Goal: Task Accomplishment & Management: Use online tool/utility

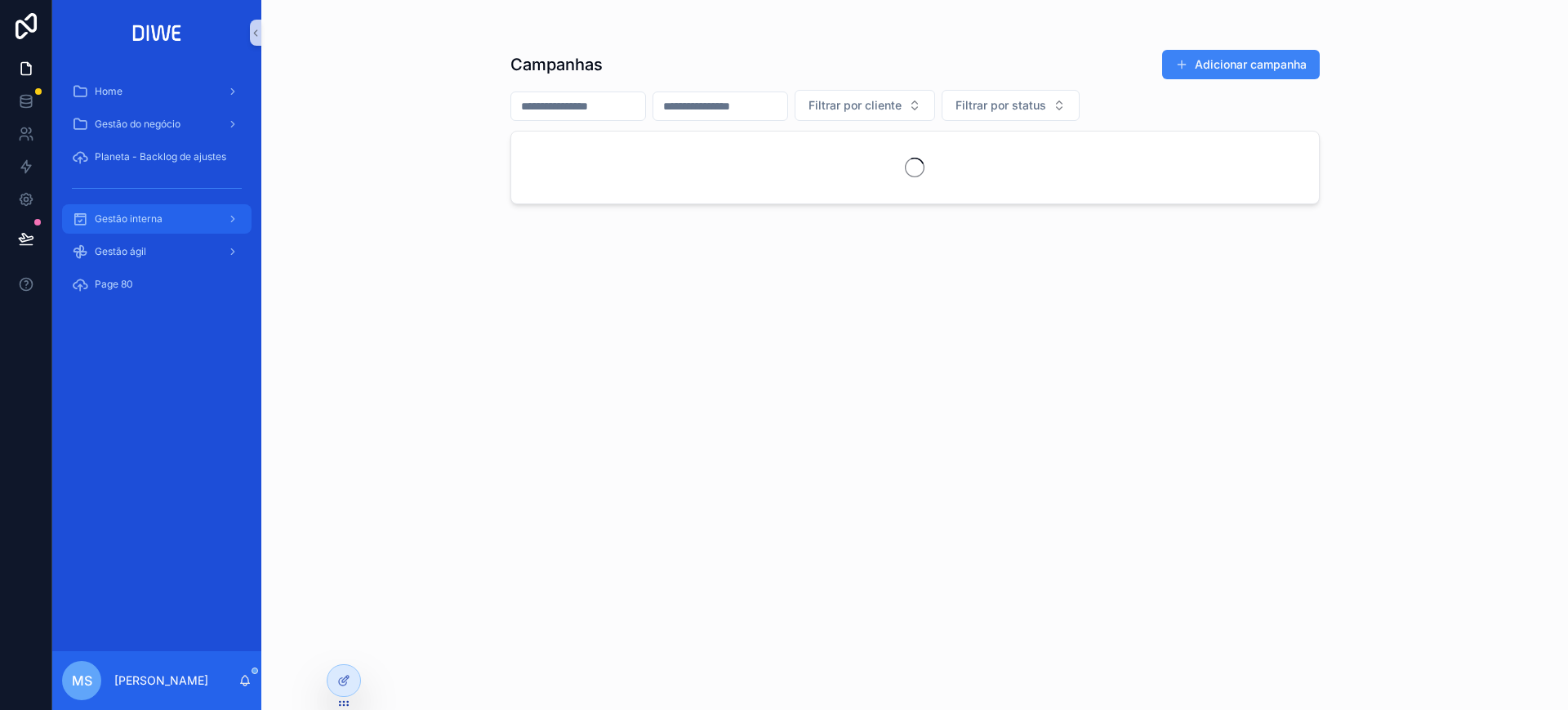
drag, startPoint x: 151, startPoint y: 209, endPoint x: 570, endPoint y: 252, distance: 421.2
click at [151, 209] on div "Gestão interna" at bounding box center [156, 219] width 170 height 26
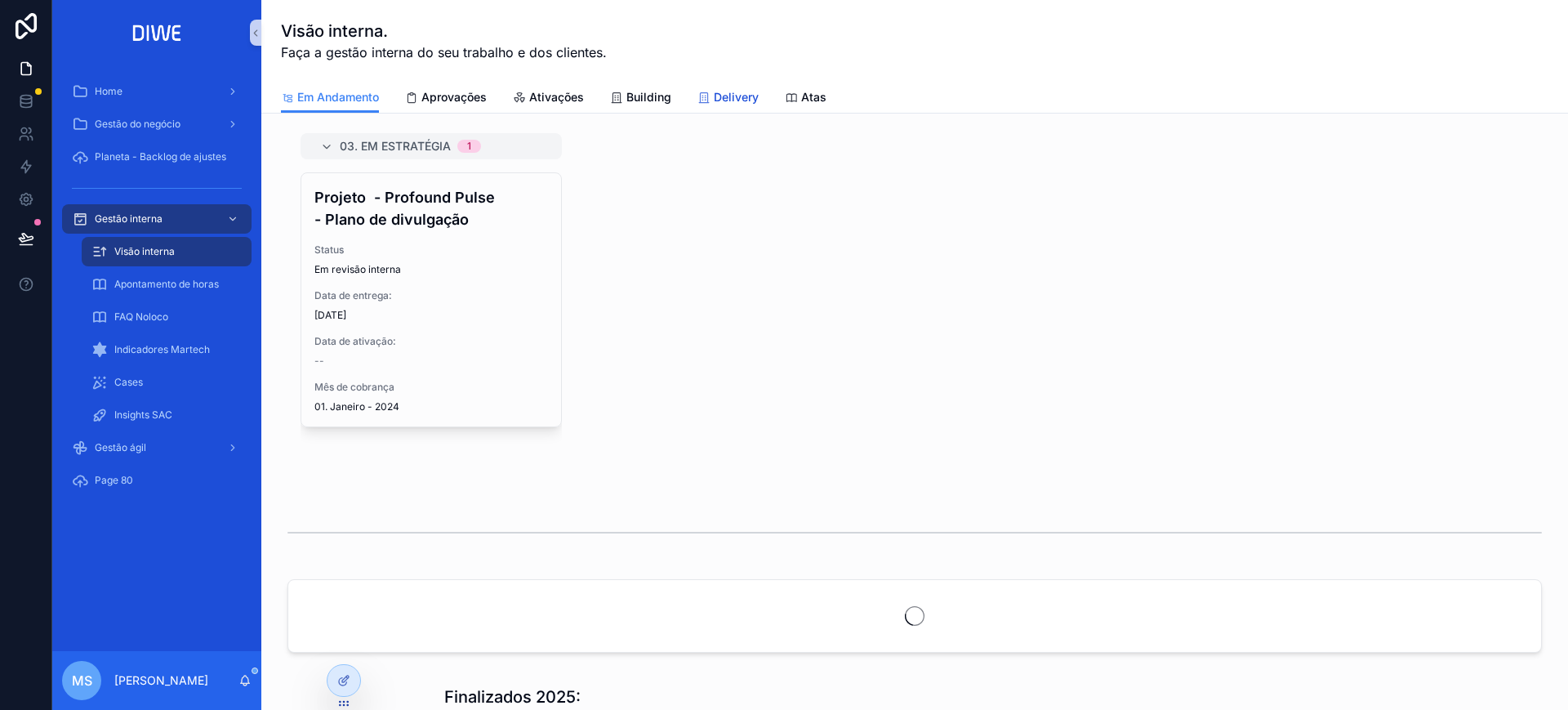
click at [726, 99] on span "Delivery" at bounding box center [736, 97] width 45 height 16
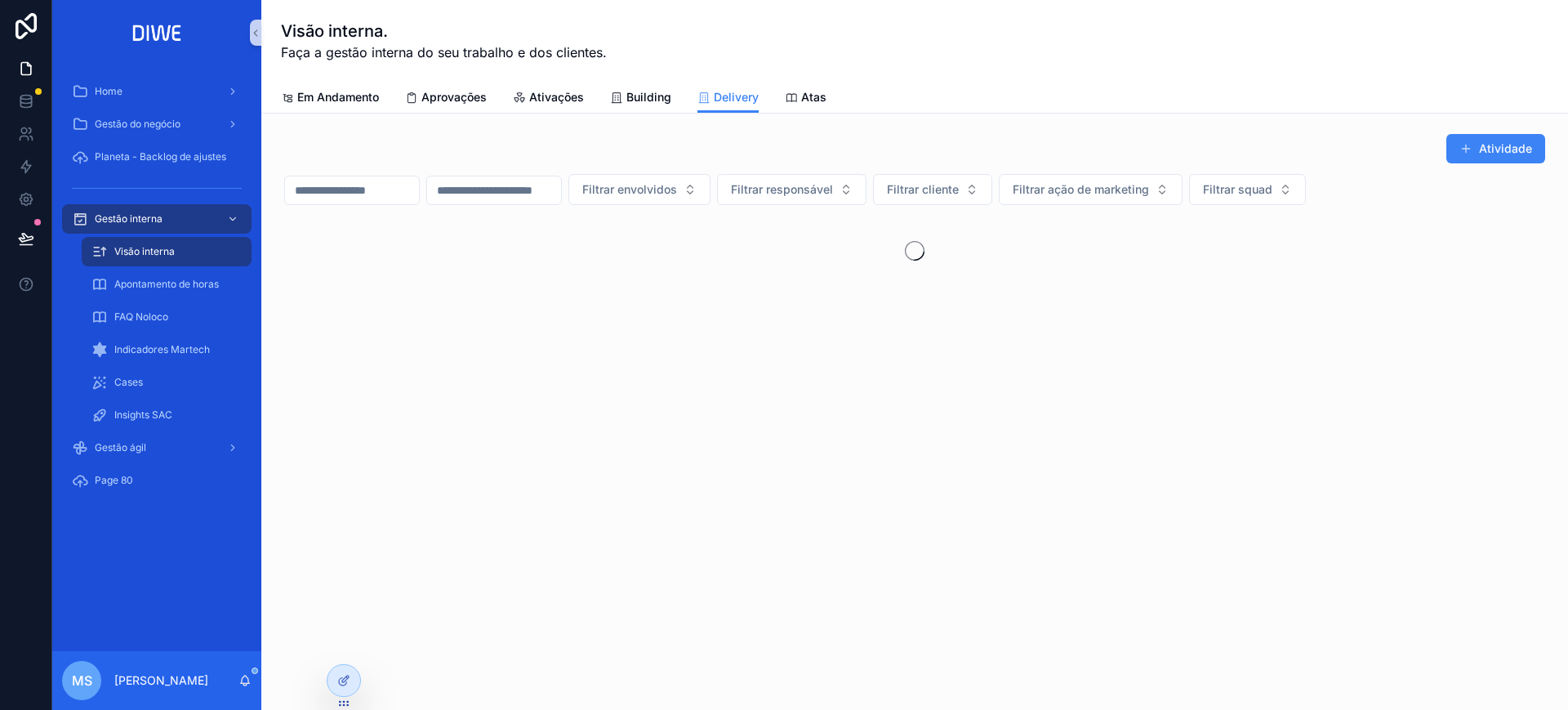
click at [376, 189] on input "scrollable content" at bounding box center [352, 190] width 134 height 23
paste input "**********"
type input "**********"
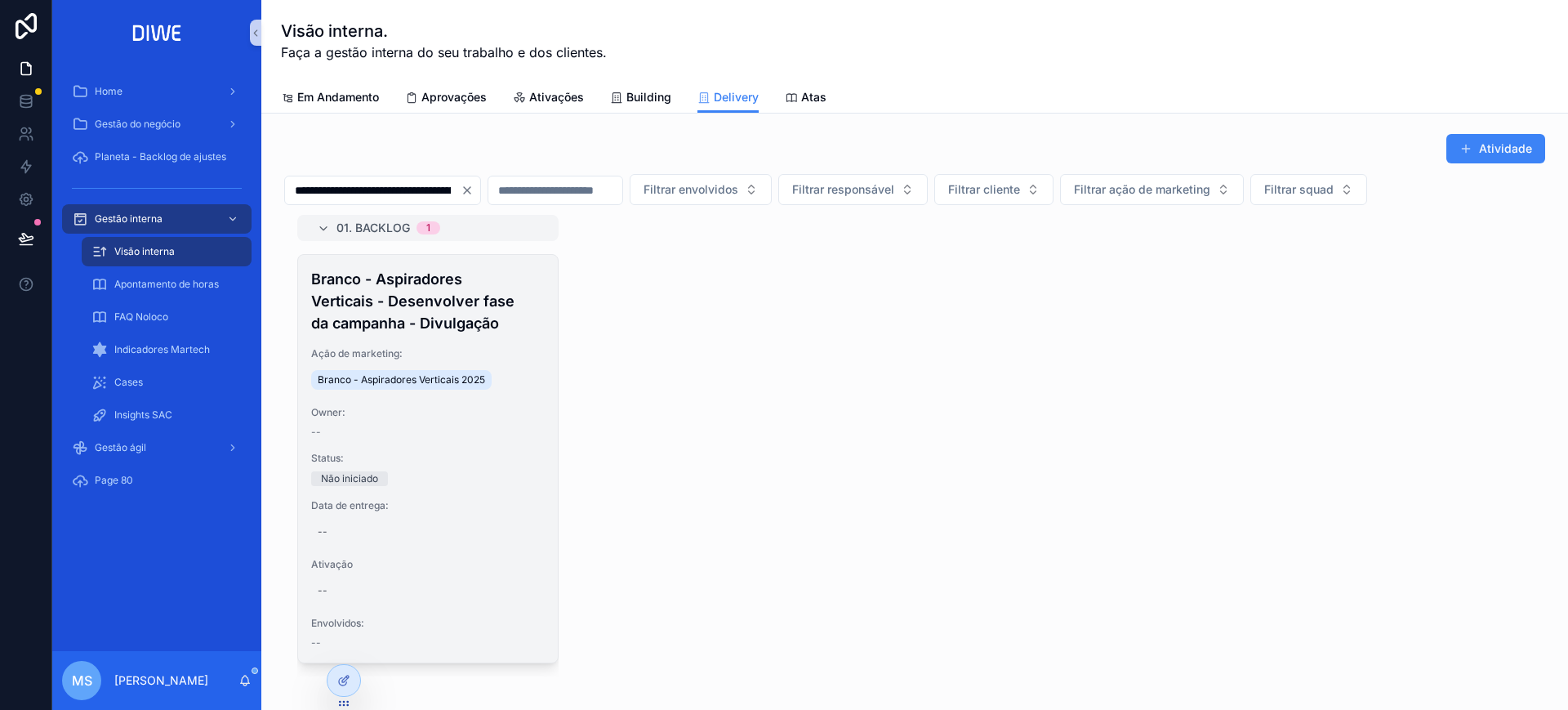
click at [417, 304] on h4 "Branco - Aspiradores Verticais - Desenvolver fase da campanha - Divulgação" at bounding box center [428, 300] width 234 height 66
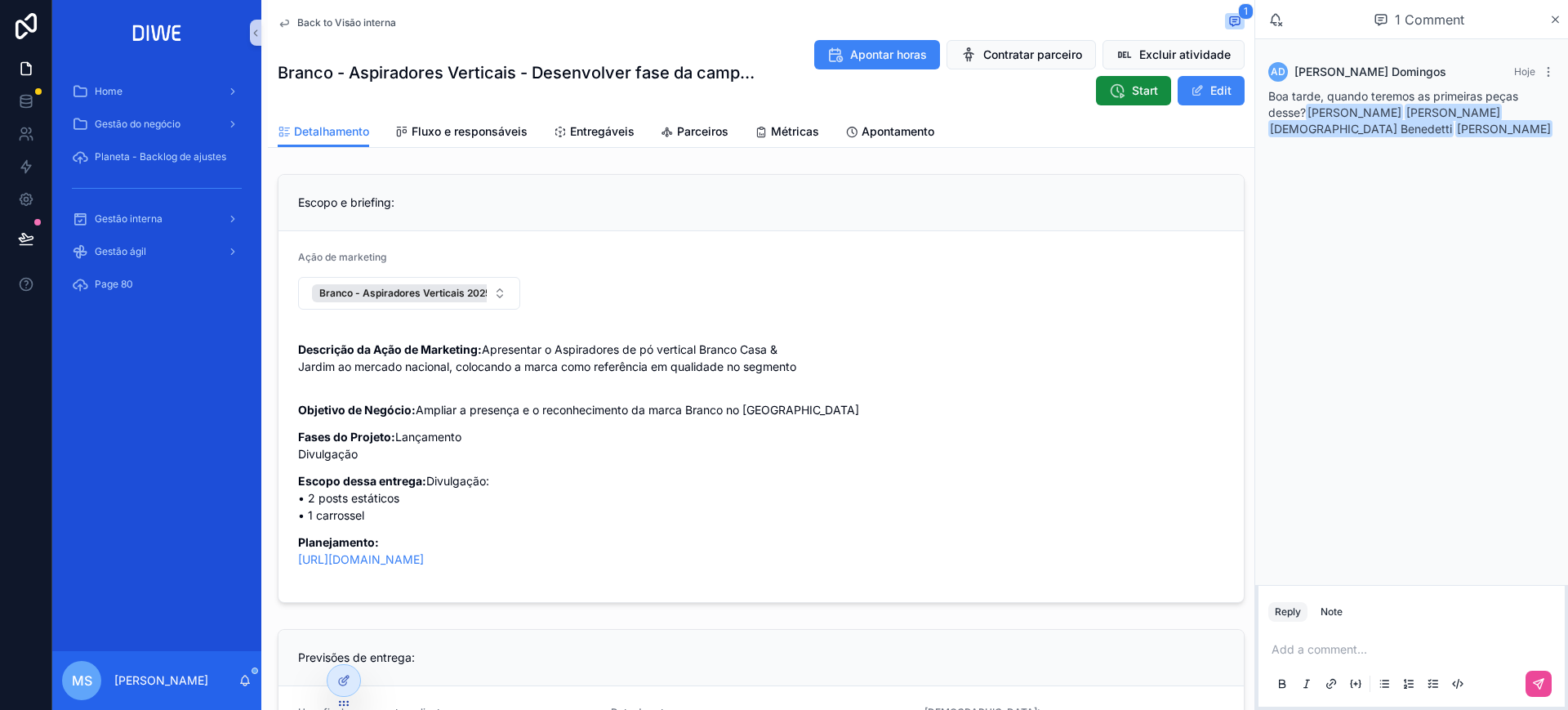
click at [1340, 650] on p "scrollable content" at bounding box center [1415, 649] width 287 height 16
click at [1351, 627] on span "[EMAIL_ADDRESS][DOMAIN_NAME]" at bounding box center [1398, 621] width 197 height 16
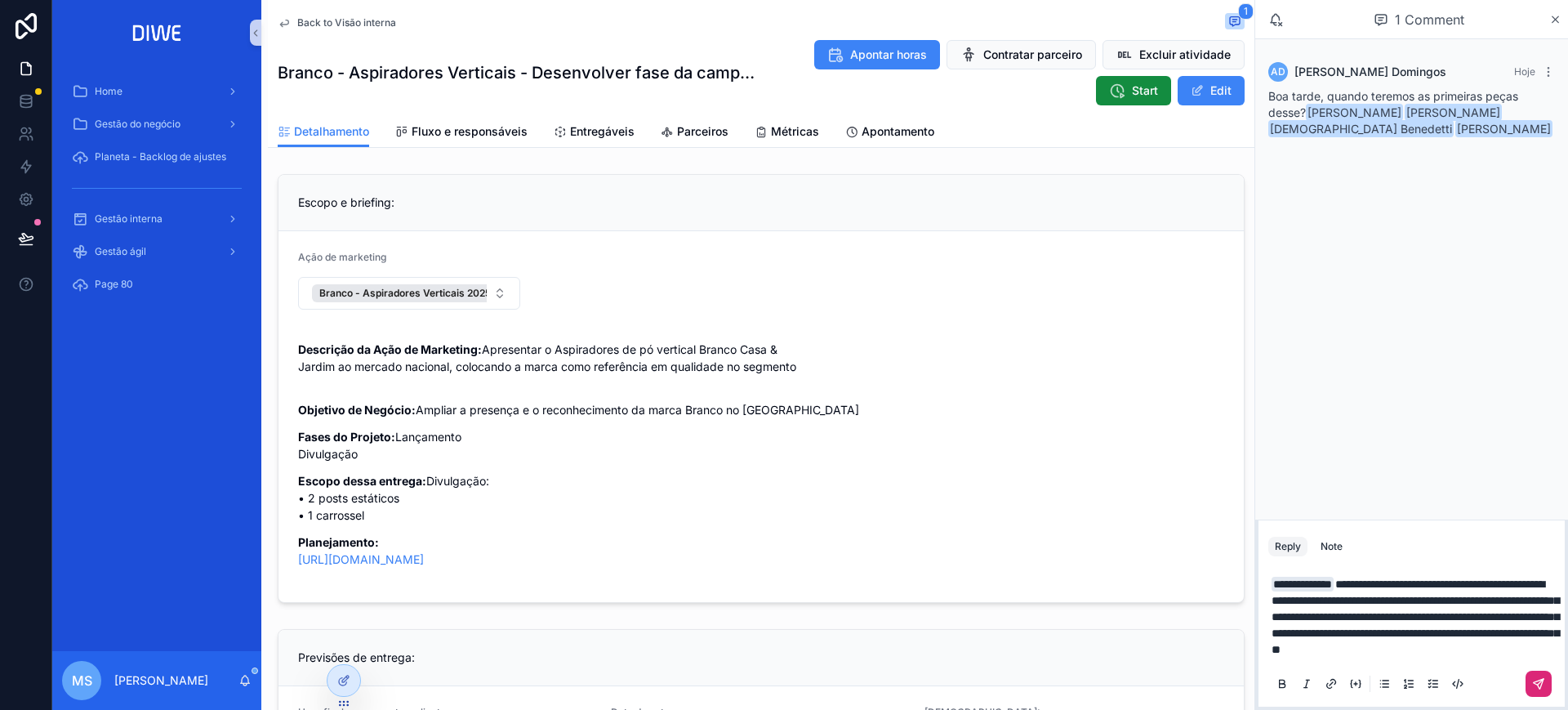
click at [1538, 674] on button "scrollable content" at bounding box center [1538, 683] width 26 height 26
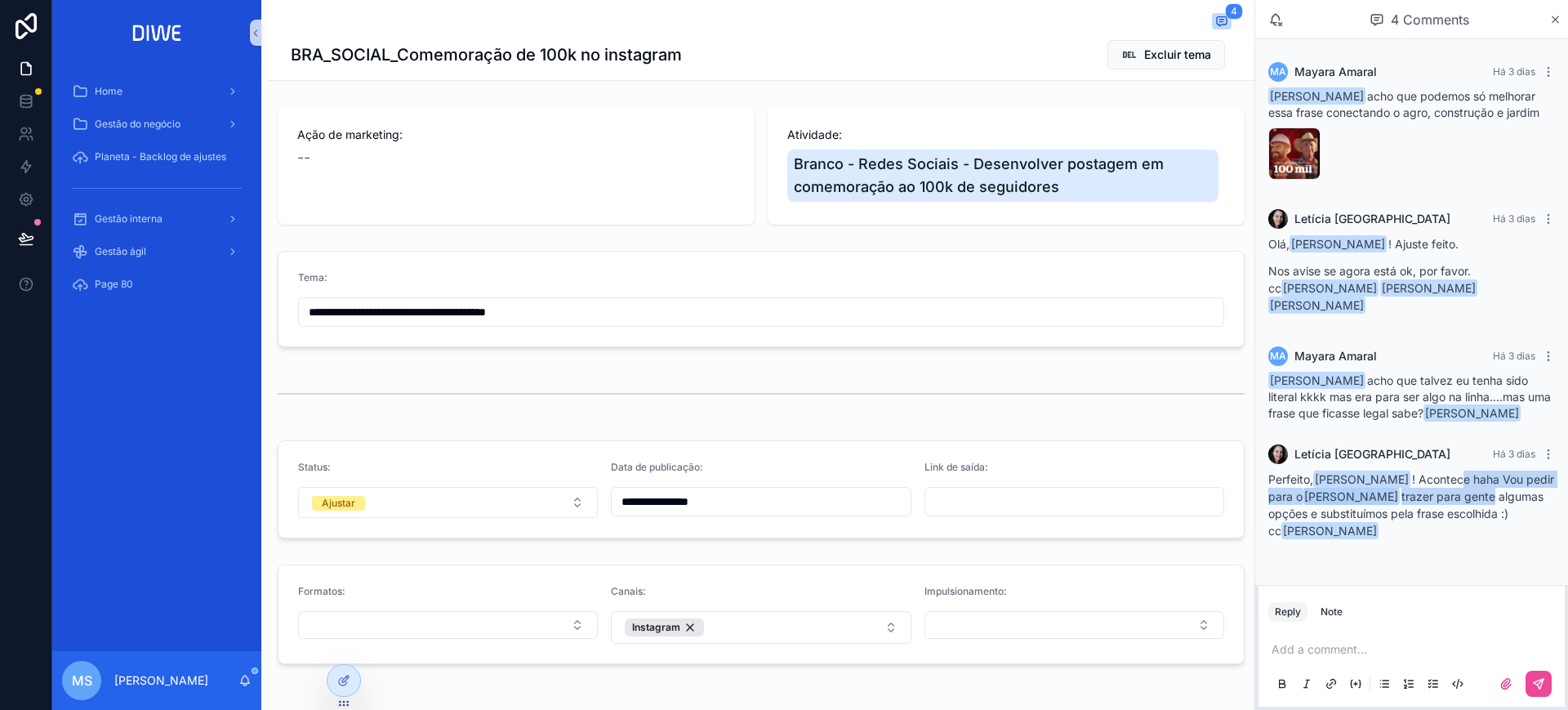
drag, startPoint x: 1456, startPoint y: 459, endPoint x: 1490, endPoint y: 481, distance: 40.5
click at [1490, 482] on p "Perfeito, Mayara Amaral ! Acontece haha Vou pedir para o Bruno Rodrigues trazer…" at bounding box center [1412, 505] width 287 height 69
drag, startPoint x: 1490, startPoint y: 481, endPoint x: 838, endPoint y: 553, distance: 656.0
click at [1489, 481] on p "Perfeito, Mayara Amaral ! Acontece haha Vou pedir para o Bruno Rodrigues trazer…" at bounding box center [1412, 505] width 287 height 69
